Goal: Transaction & Acquisition: Purchase product/service

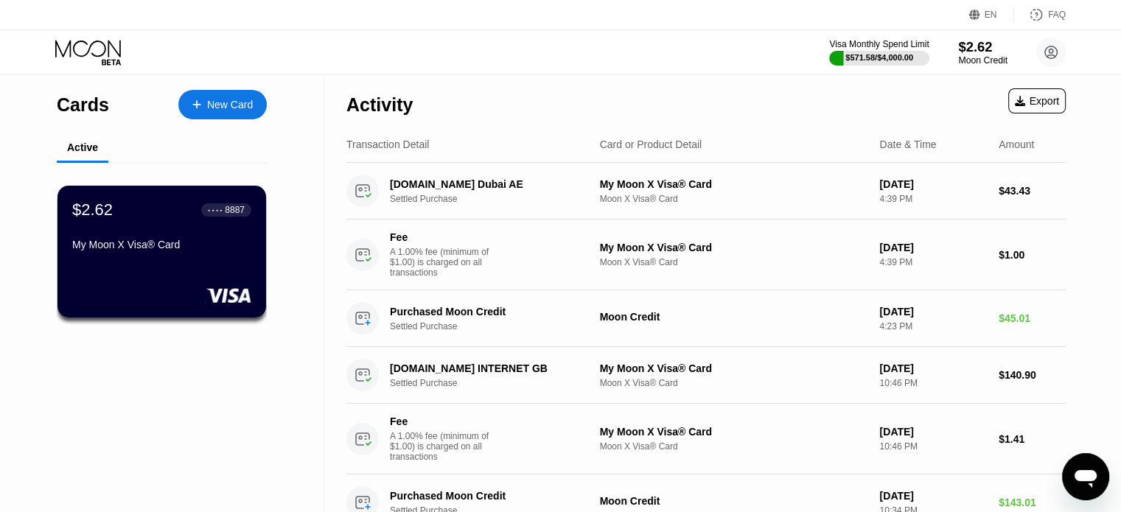
click at [977, 52] on div "$2.62" at bounding box center [982, 46] width 49 height 15
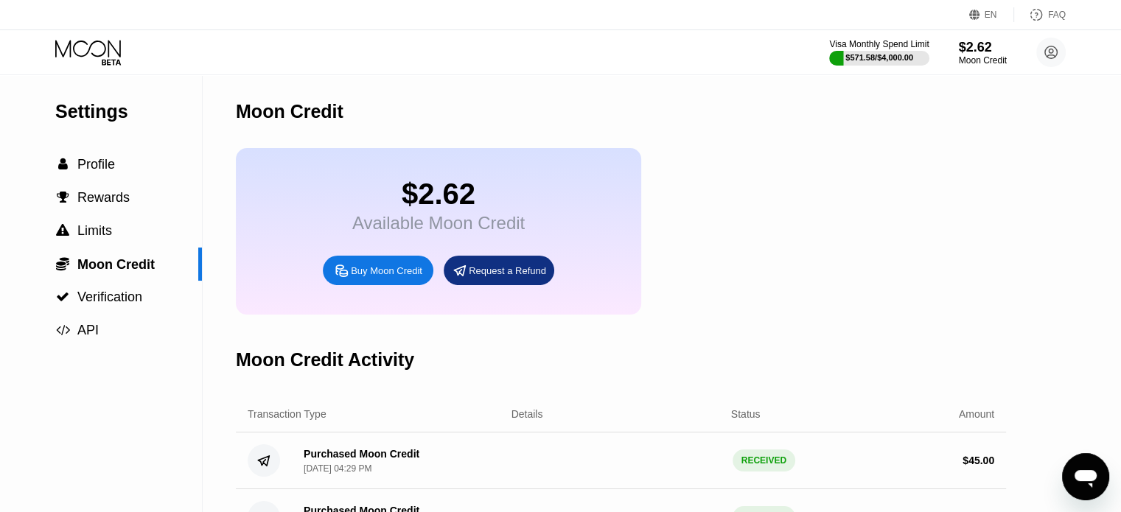
click at [386, 277] on div "Buy Moon Credit" at bounding box center [387, 271] width 72 height 13
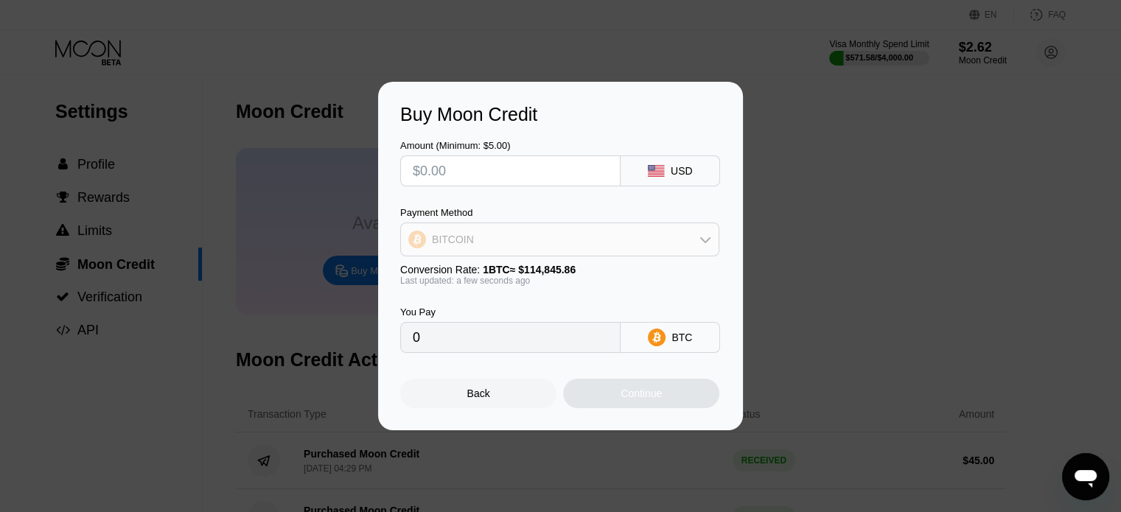
click at [709, 250] on div "BITCOIN" at bounding box center [560, 239] width 318 height 29
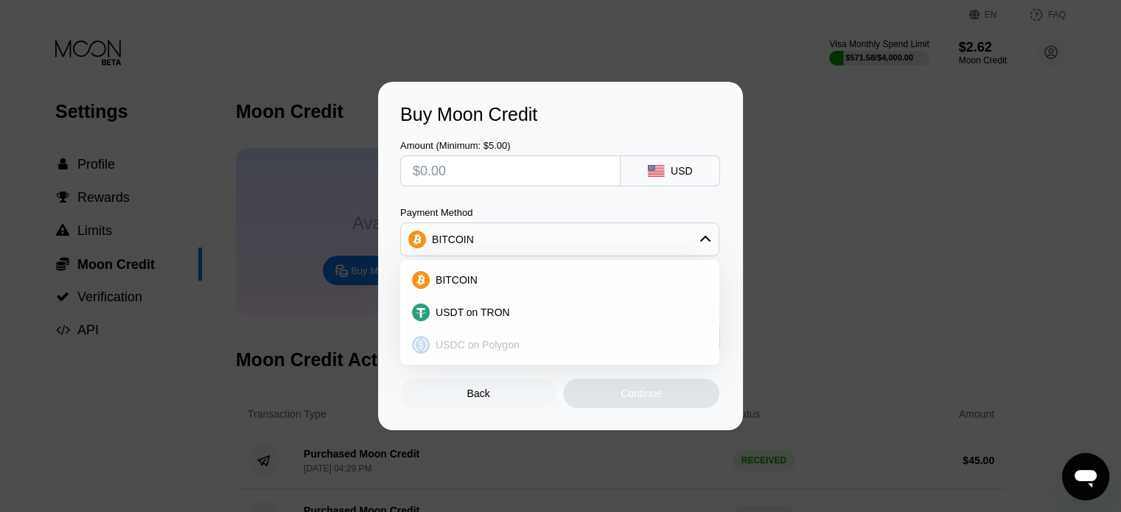
click at [521, 349] on div "USDC on Polygon" at bounding box center [569, 345] width 278 height 12
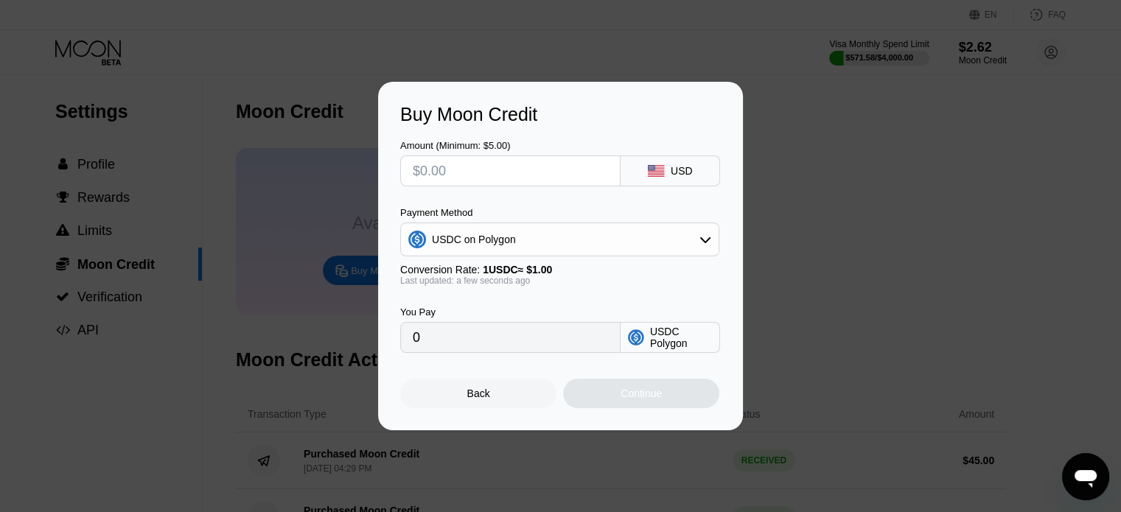
click at [817, 193] on div "Buy Moon Credit Amount (Minimum: $5.00) USD Payment Method USDC on Polygon Conv…" at bounding box center [560, 256] width 1121 height 349
click at [493, 175] on input "text" at bounding box center [510, 170] width 195 height 29
type input "$8"
type input "8.00000000"
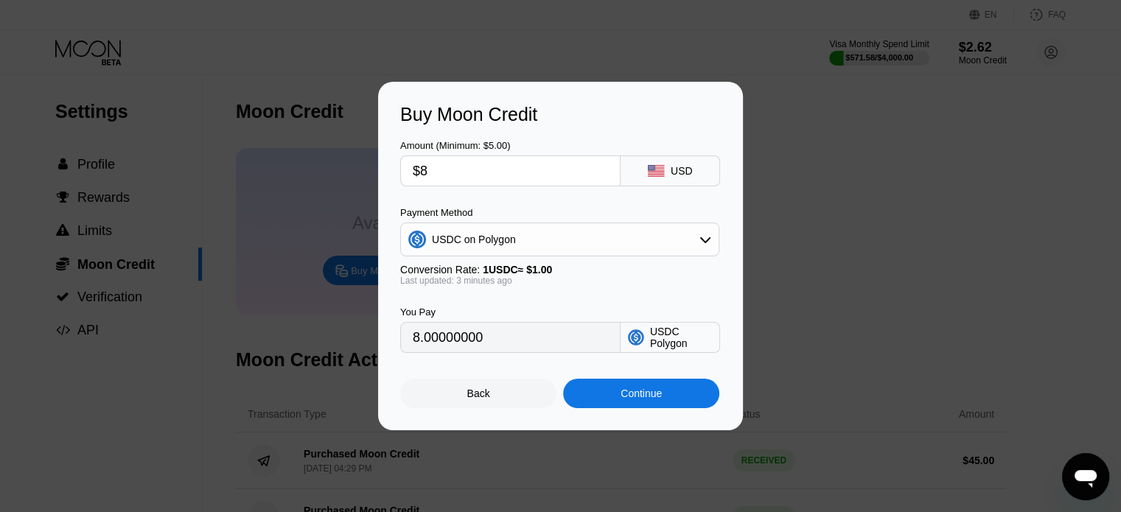
type input "$80"
type input "80.00000000"
type input "$80"
click at [635, 398] on div "Continue" at bounding box center [641, 394] width 41 height 12
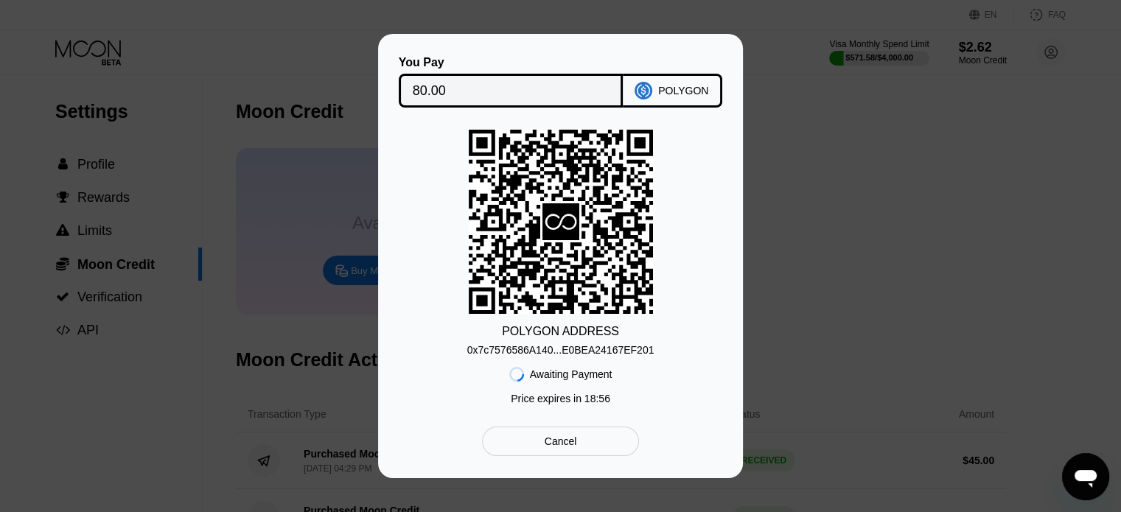
click at [596, 353] on div "0x7c7576586A140...E0BEA24167EF201" at bounding box center [560, 350] width 187 height 12
click at [946, 247] on div "You Pay 80.00 POLYGON POLYGON ADDRESS 0x7c7576586A140...E0BEA24167EF201 Awaitin…" at bounding box center [560, 256] width 1121 height 445
click at [818, 245] on div "You Pay 80.00 POLYGON POLYGON ADDRESS 0x7c7576586A140...E0BEA24167EF201 Awaitin…" at bounding box center [560, 256] width 1121 height 445
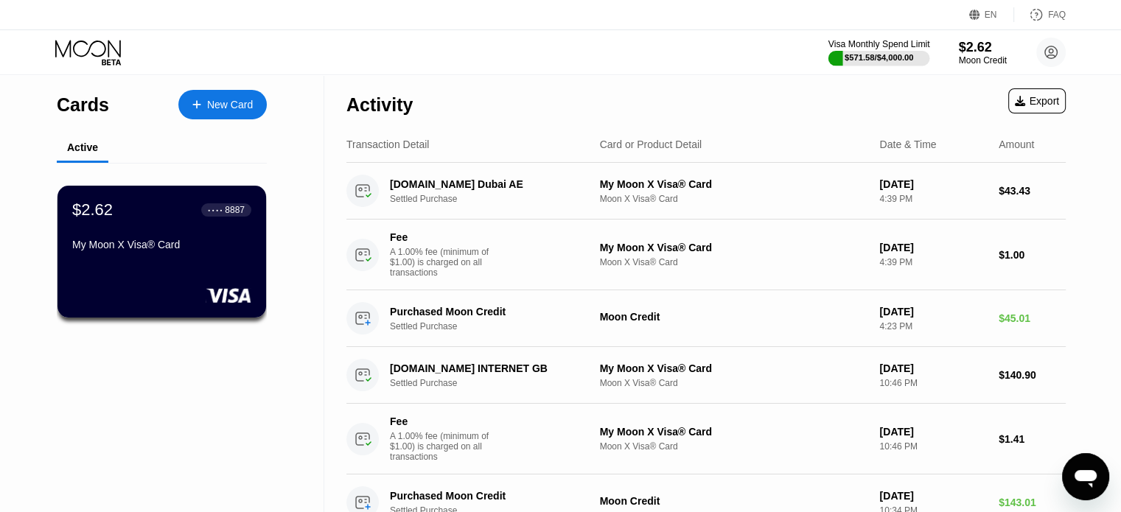
drag, startPoint x: 879, startPoint y: 55, endPoint x: 867, endPoint y: 72, distance: 20.7
click at [879, 55] on div "$571.58 / $4,000.00" at bounding box center [879, 57] width 69 height 9
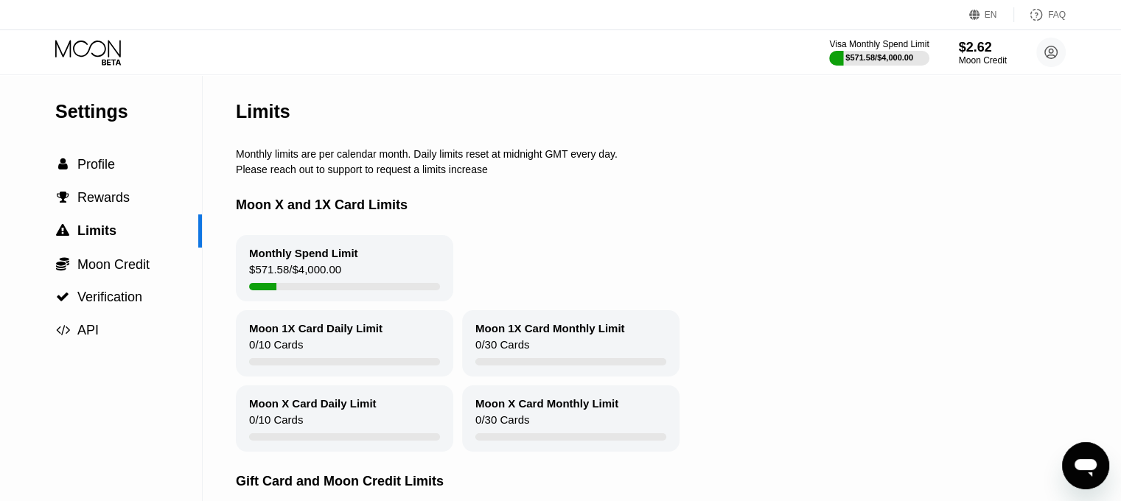
click at [100, 45] on icon at bounding box center [89, 53] width 69 height 26
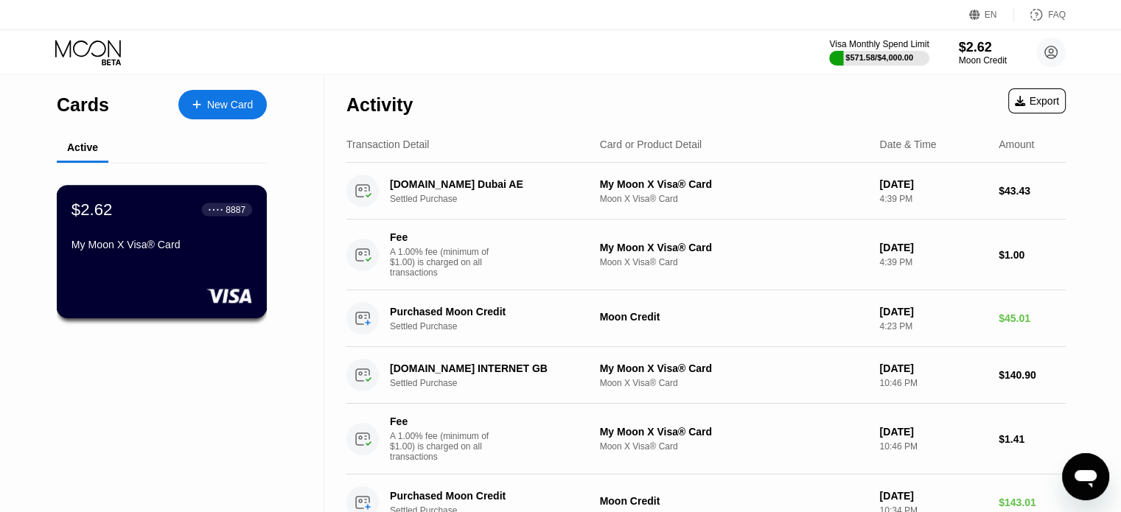
click at [153, 207] on div "$2.62 ● ● ● ● 8887" at bounding box center [162, 209] width 181 height 19
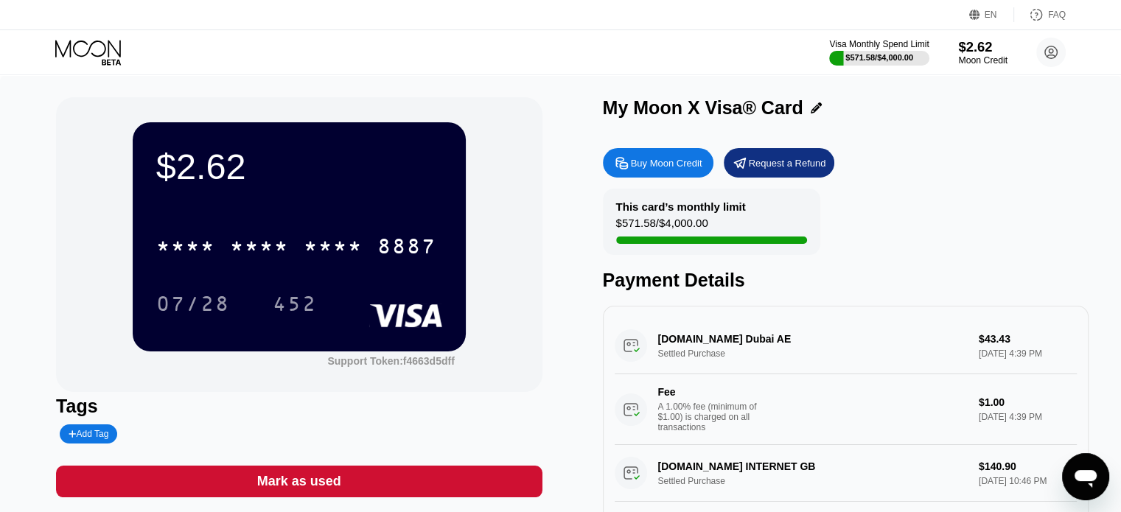
click at [972, 52] on div "$2.62" at bounding box center [982, 46] width 49 height 15
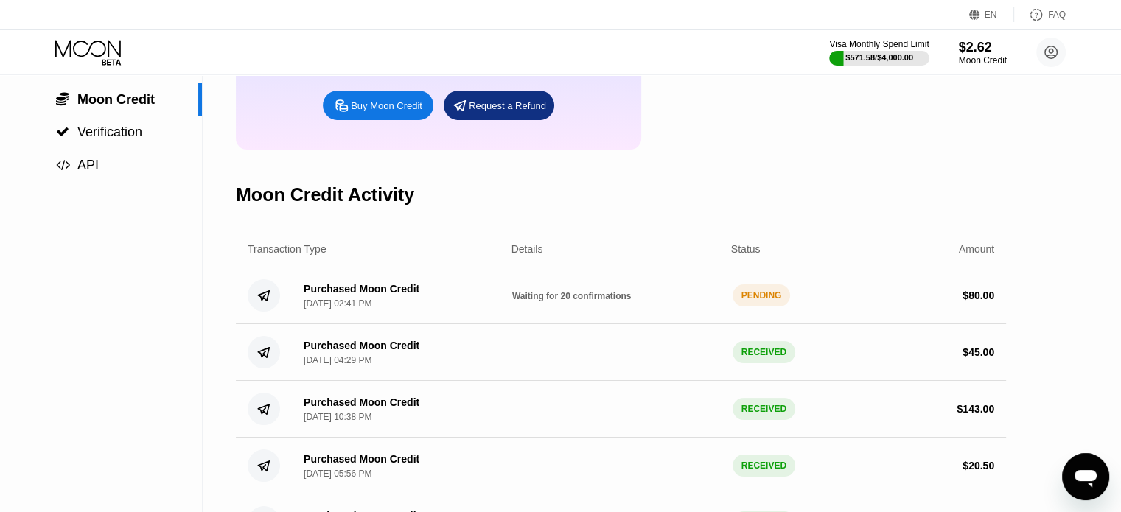
scroll to position [221, 0]
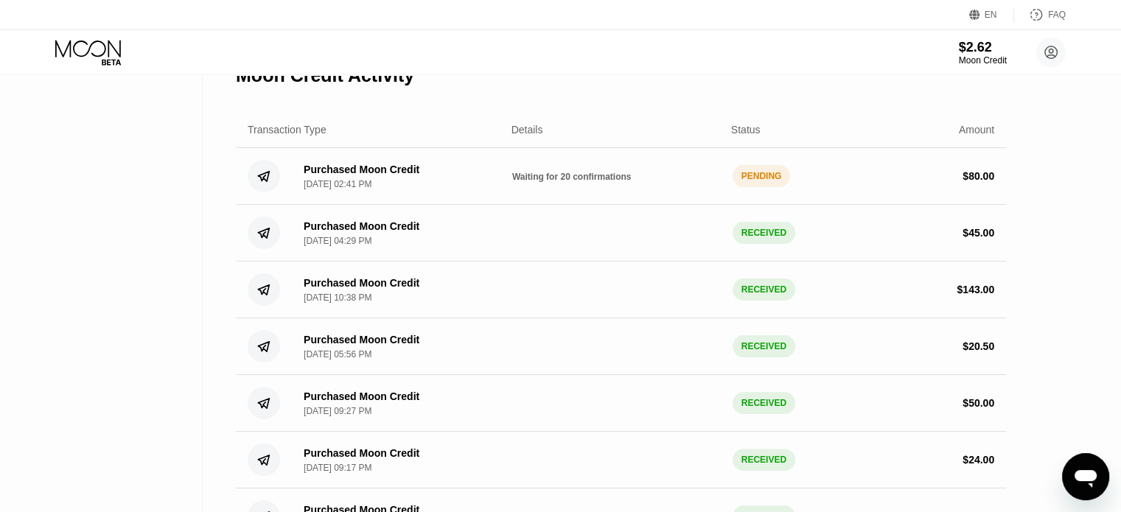
scroll to position [295, 0]
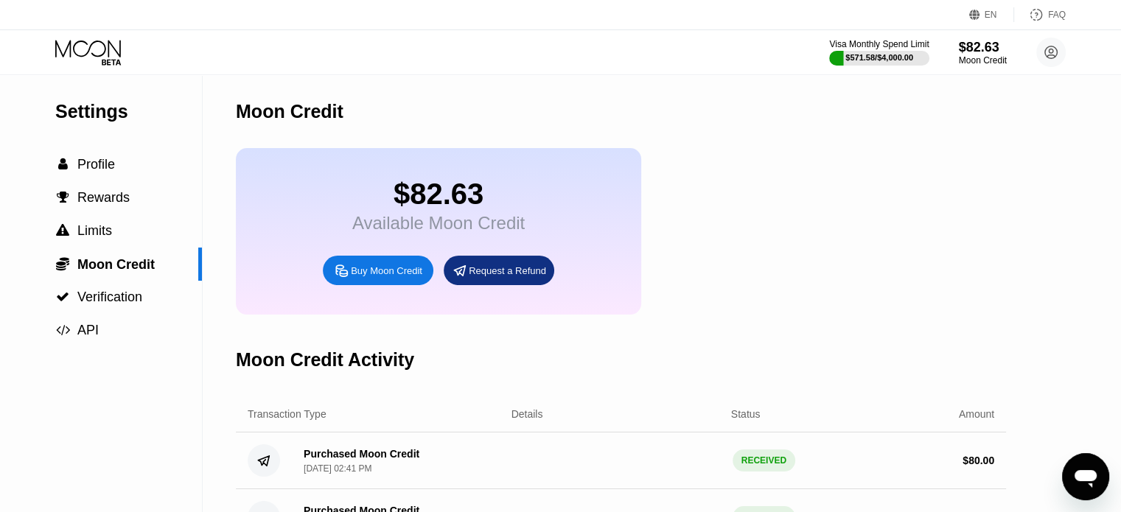
click at [92, 40] on icon at bounding box center [89, 53] width 69 height 26
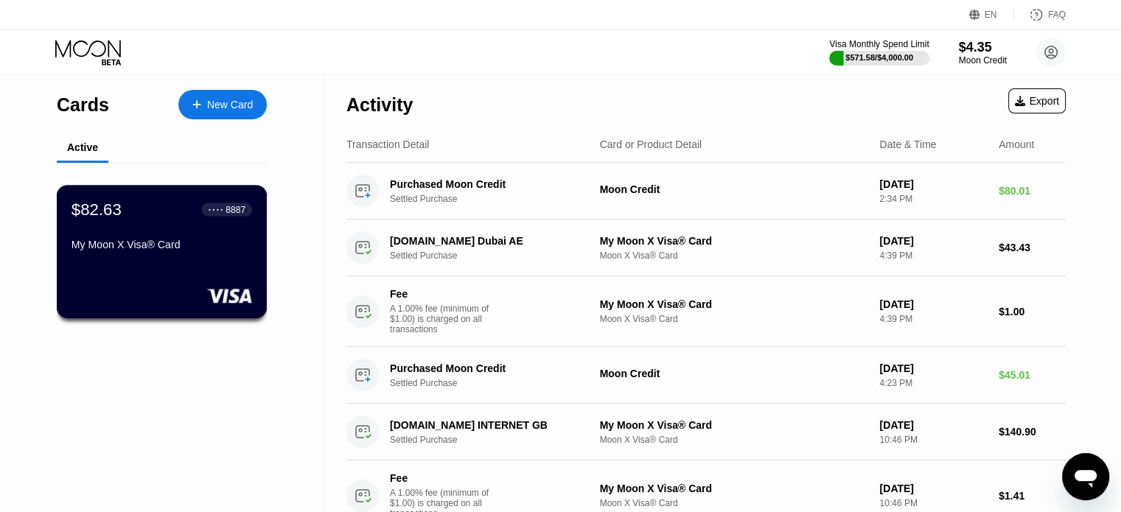
click at [146, 257] on div "My Moon X Visa® Card" at bounding box center [162, 248] width 181 height 18
